Goal: Find specific page/section: Find specific page/section

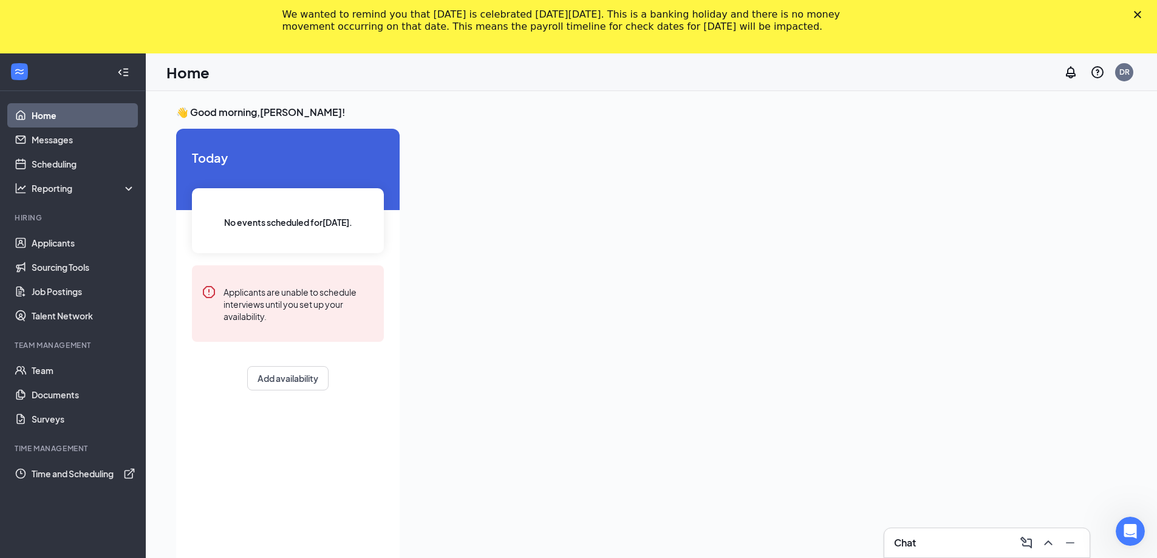
click at [1141, 13] on icon "Close" at bounding box center [1137, 14] width 7 height 7
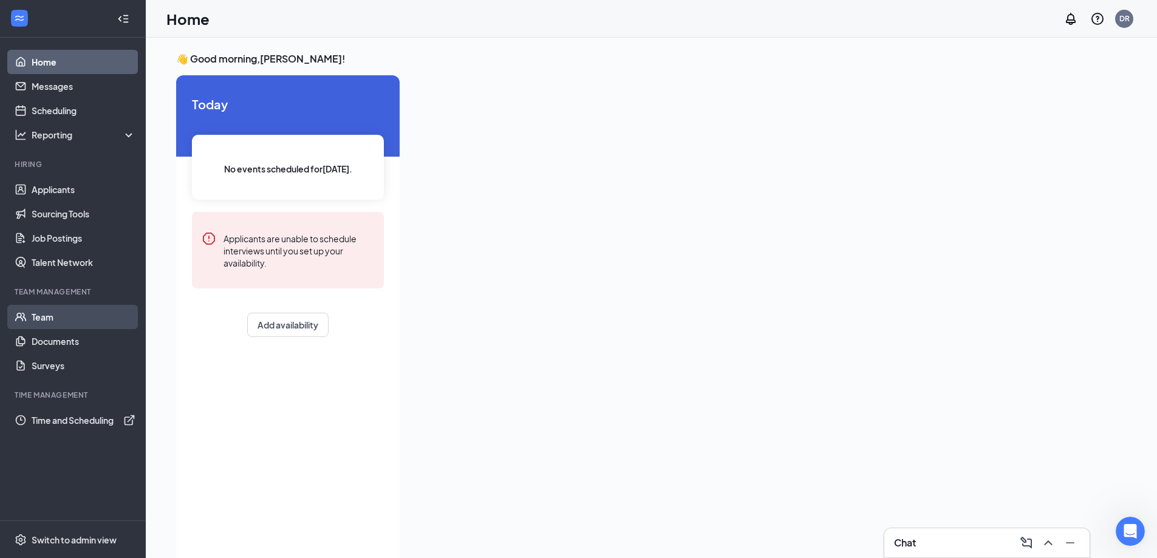
drag, startPoint x: 66, startPoint y: 319, endPoint x: 83, endPoint y: 319, distance: 17.0
click at [66, 319] on link "Team" at bounding box center [84, 317] width 104 height 24
